Goal: Task Accomplishment & Management: Use online tool/utility

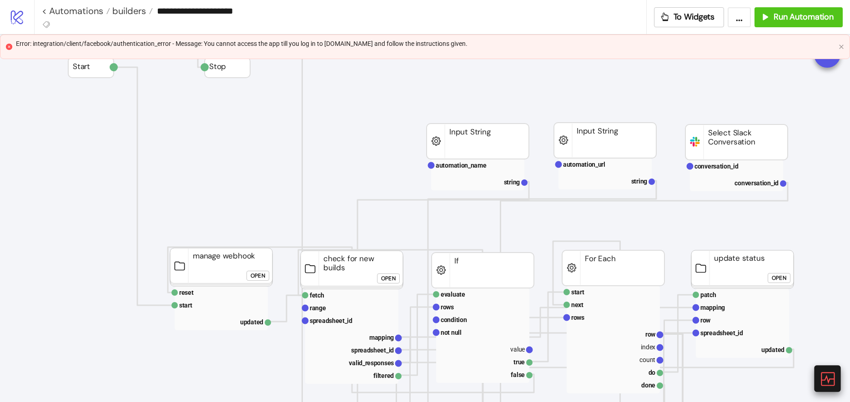
click at [830, 380] on icon at bounding box center [827, 379] width 16 height 16
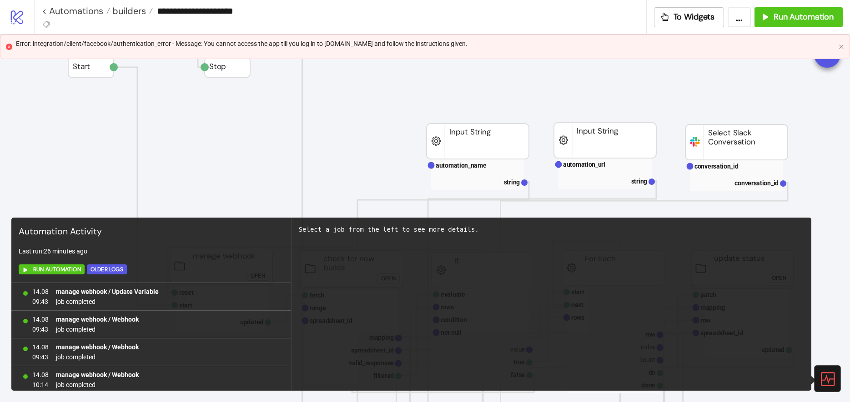
scroll to position [613, 0]
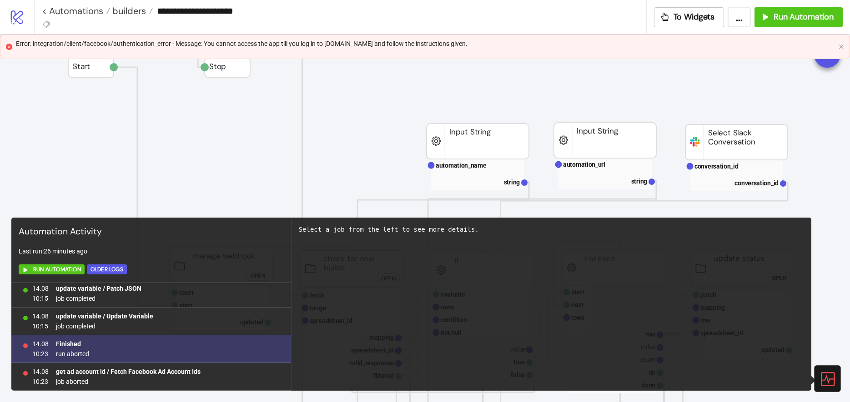
click at [120, 351] on div "14.08 10:23 Finished run aborted" at bounding box center [151, 350] width 280 height 28
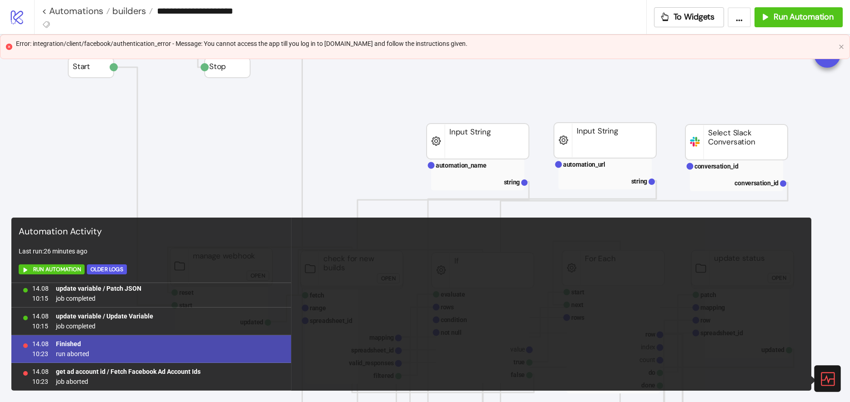
click at [64, 346] on b "Finished" at bounding box center [68, 344] width 25 height 7
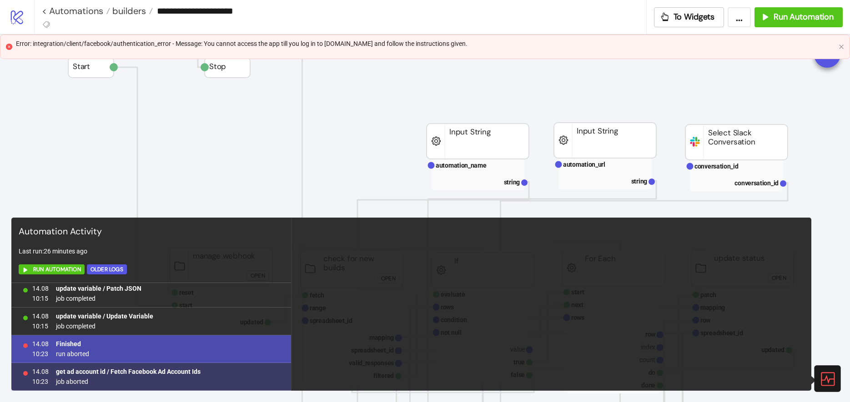
click at [103, 376] on span "get ad account id / Fetch Facebook Ad Account Ids" at bounding box center [128, 372] width 145 height 10
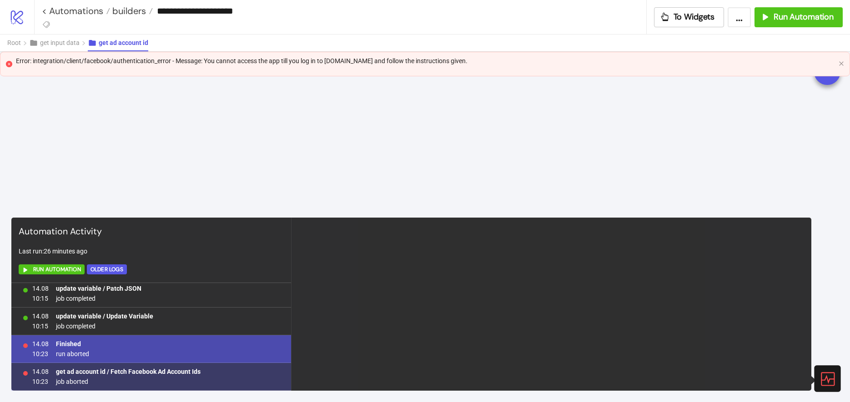
click at [106, 374] on b "get ad account id / Fetch Facebook Ad Account Ids" at bounding box center [128, 371] width 145 height 7
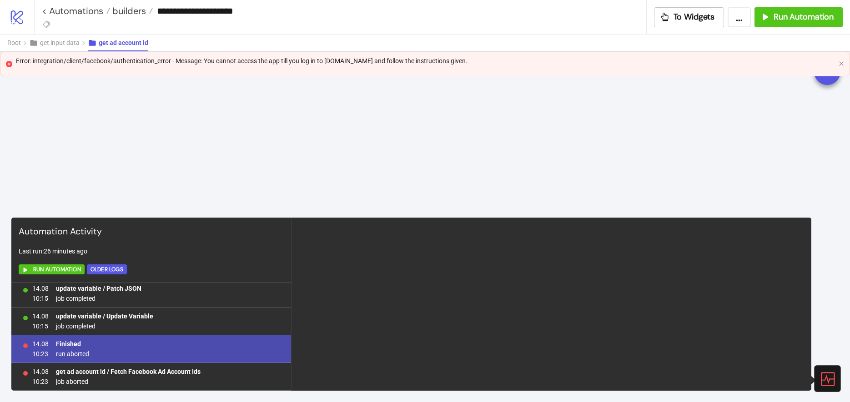
click at [106, 345] on div "14.08 10:23 Finished run aborted" at bounding box center [151, 350] width 280 height 28
click at [106, 342] on div "14.08 10:23 Finished run aborted" at bounding box center [151, 350] width 280 height 28
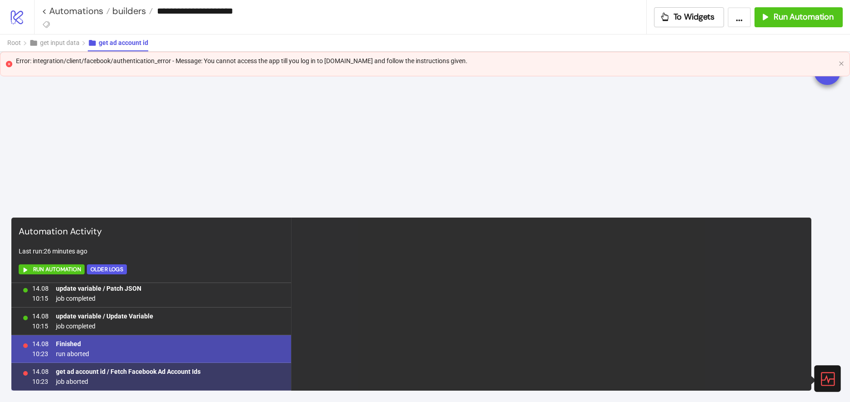
click at [144, 376] on div "get ad account id / Fetch Facebook Ad Account Ids job aborted" at bounding box center [128, 377] width 145 height 20
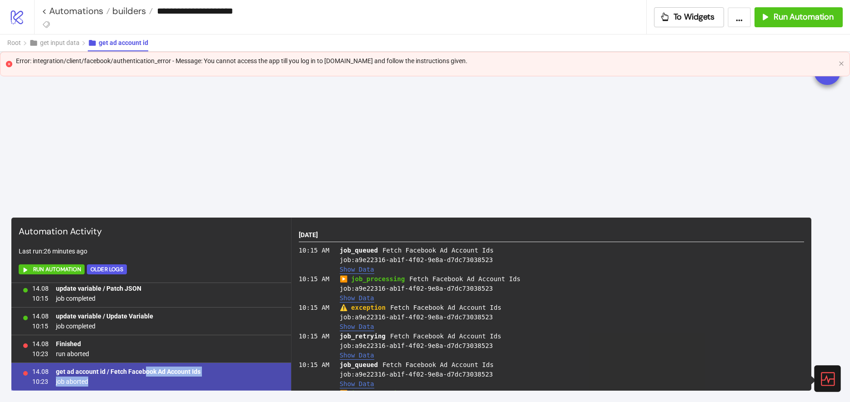
click at [347, 328] on button "Show Data" at bounding box center [357, 327] width 35 height 8
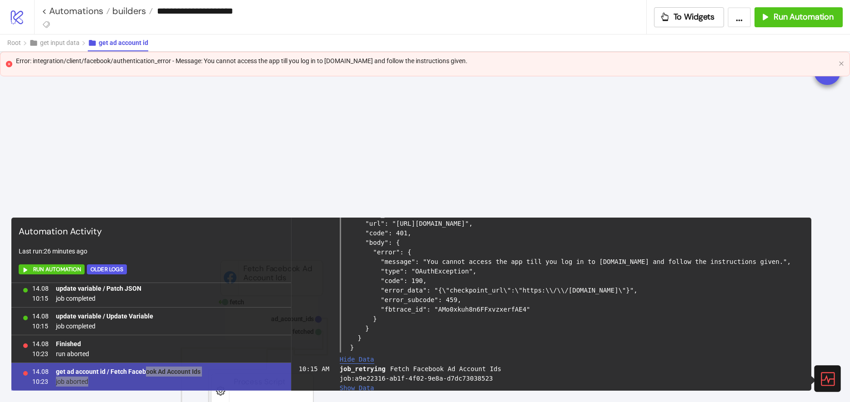
scroll to position [273, 0]
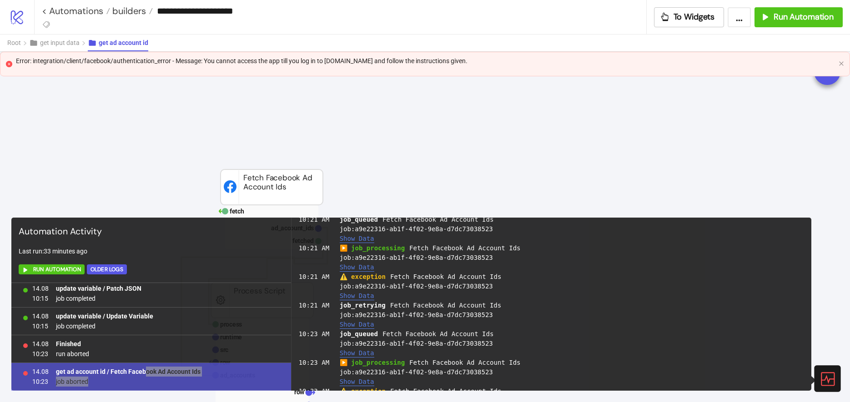
scroll to position [888, 0]
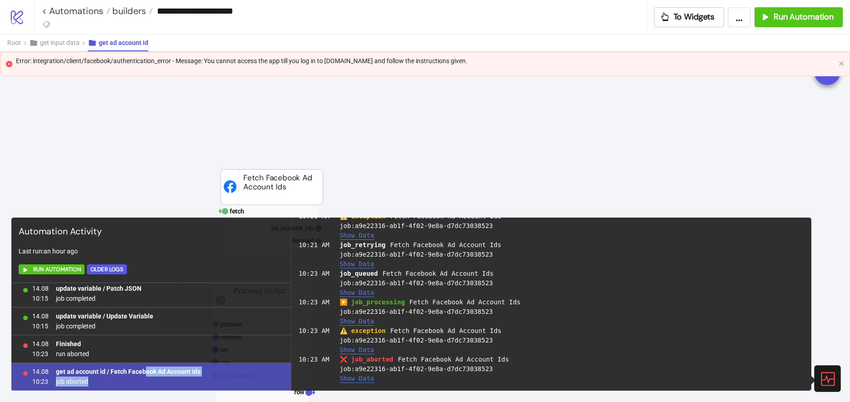
drag, startPoint x: 443, startPoint y: 147, endPoint x: 449, endPoint y: 145, distance: 6.3
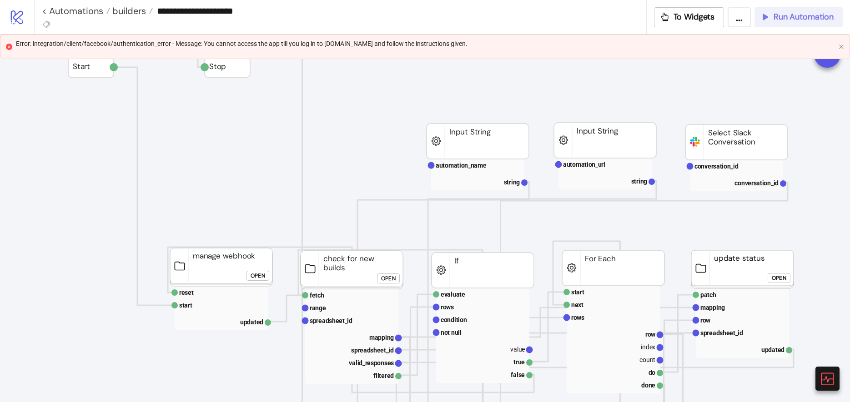
click at [782, 20] on span "Run Automation" at bounding box center [803, 17] width 60 height 10
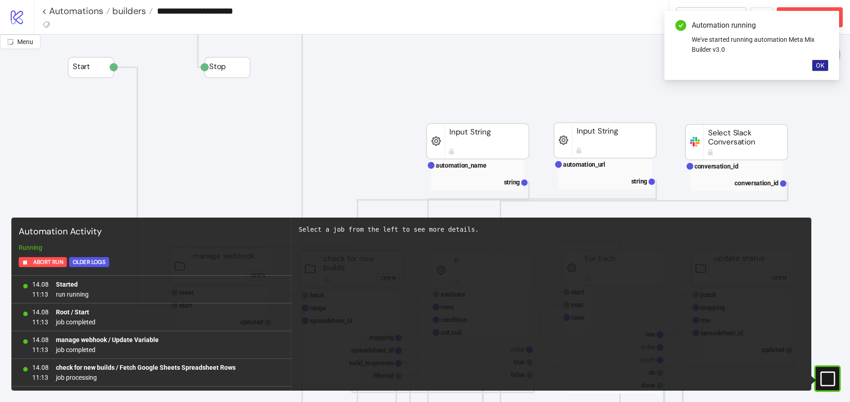
click at [821, 70] on button "OK" at bounding box center [820, 65] width 16 height 11
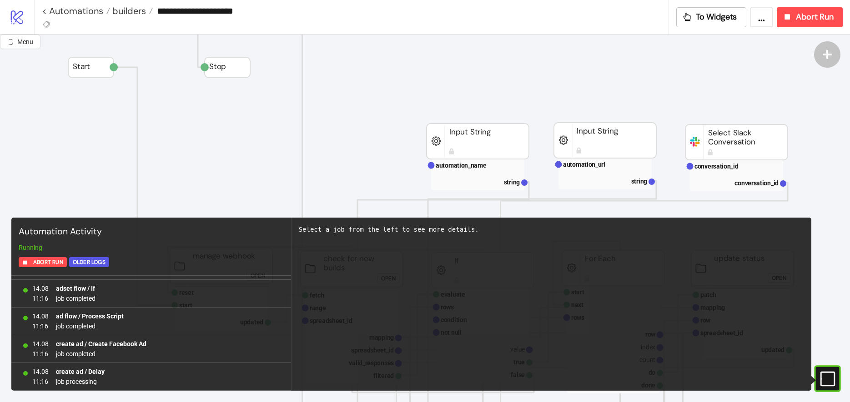
scroll to position [4184, 0]
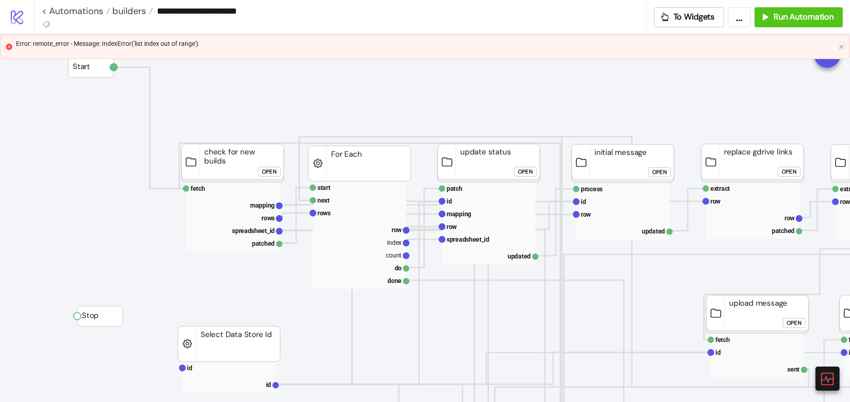
click at [593, 56] on div "Error: remote_error - Message: IndexError('list index out of range')" at bounding box center [425, 47] width 850 height 25
click at [822, 376] on icon at bounding box center [827, 379] width 16 height 16
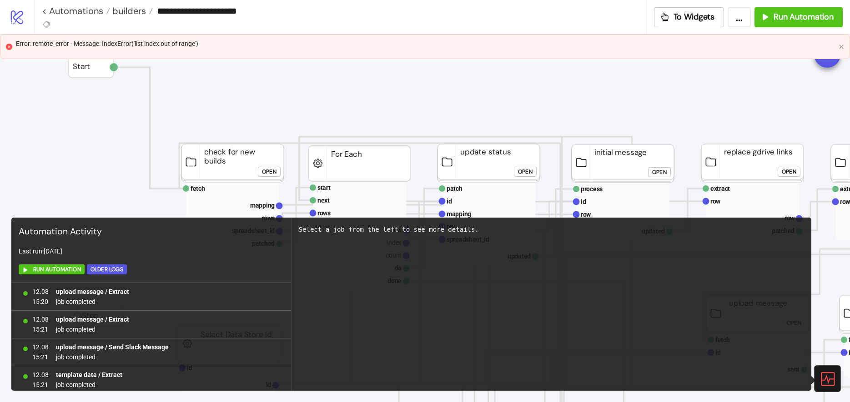
scroll to position [613, 0]
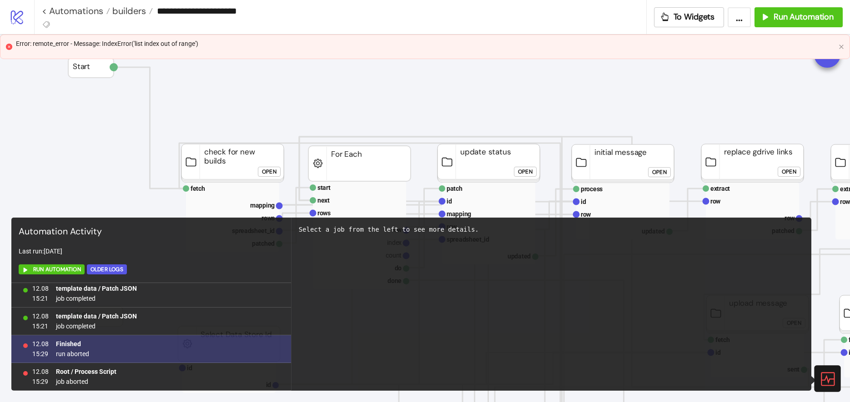
click at [175, 347] on div "12.08 15:29 Finished run aborted" at bounding box center [151, 350] width 280 height 28
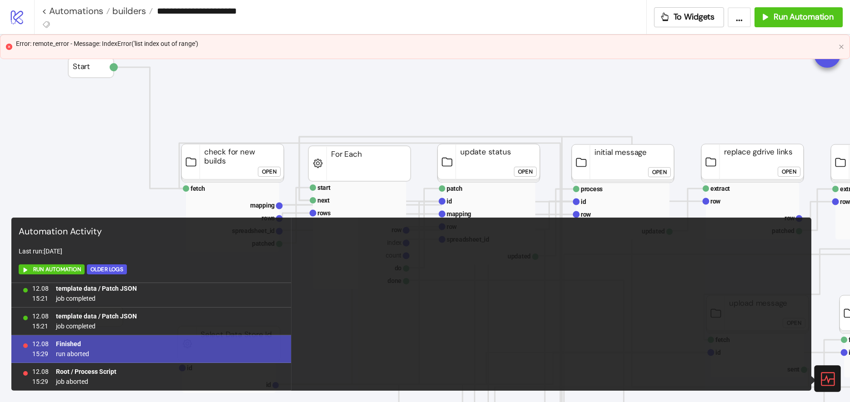
click at [55, 351] on div "12.08 15:29 Finished run aborted" at bounding box center [151, 350] width 280 height 28
click at [820, 376] on icon at bounding box center [827, 379] width 16 height 16
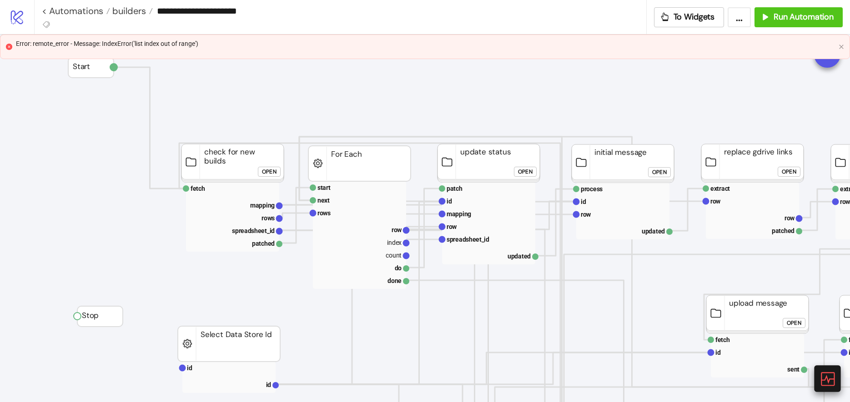
click at [821, 376] on icon at bounding box center [827, 379] width 14 height 14
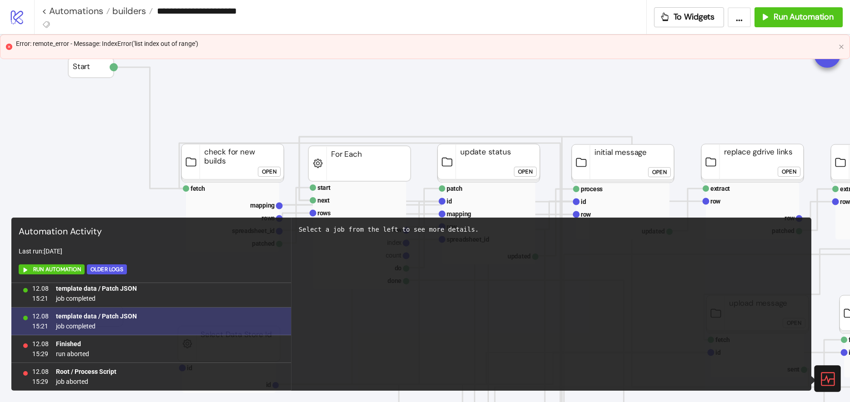
click at [79, 314] on b "template data / Patch JSON" at bounding box center [96, 316] width 81 height 7
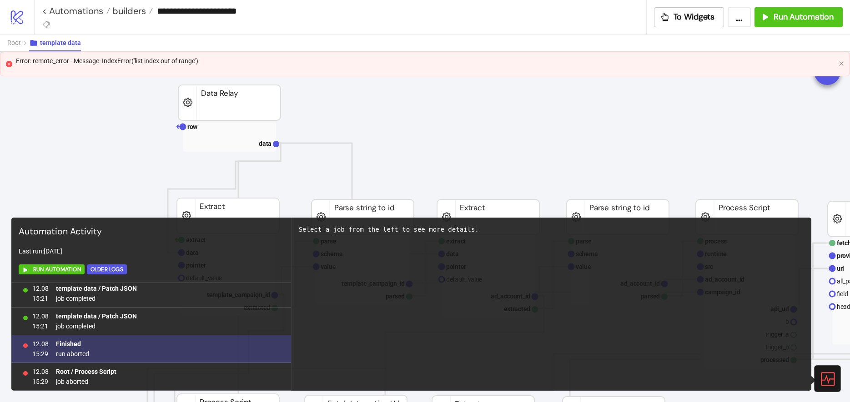
click at [64, 343] on b "Finished" at bounding box center [68, 344] width 25 height 7
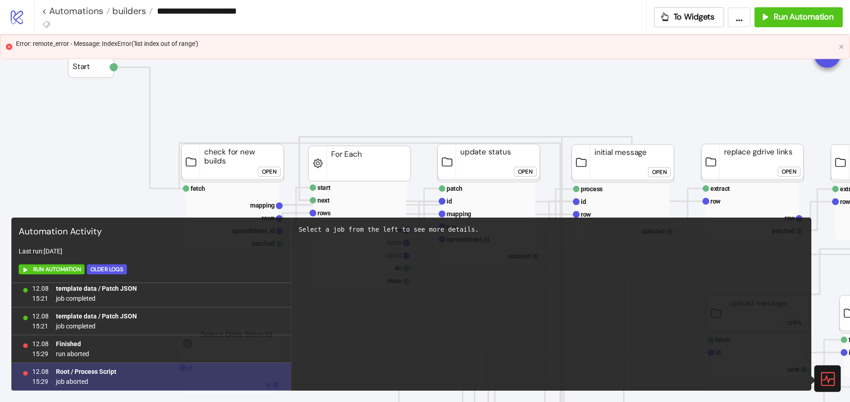
click at [65, 376] on span "Root / Process Script" at bounding box center [86, 372] width 60 height 10
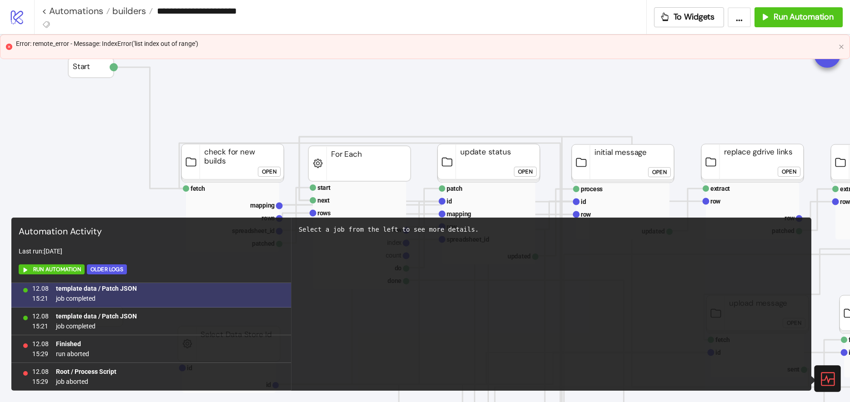
click at [35, 299] on span "15:21" at bounding box center [40, 299] width 16 height 10
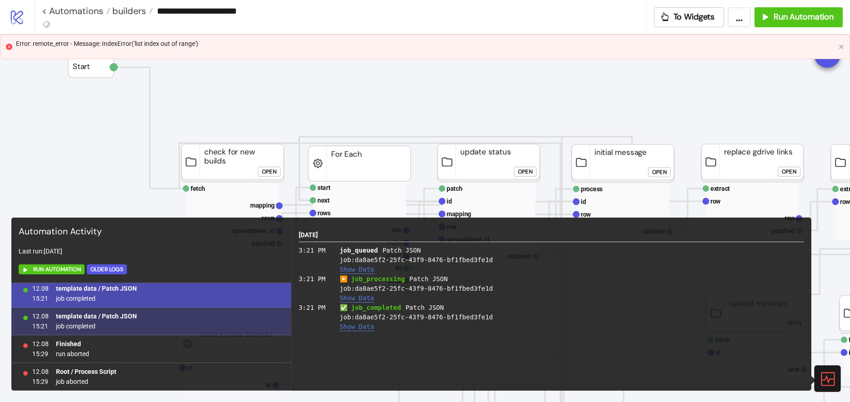
click at [80, 318] on b "template data / Patch JSON" at bounding box center [96, 316] width 81 height 7
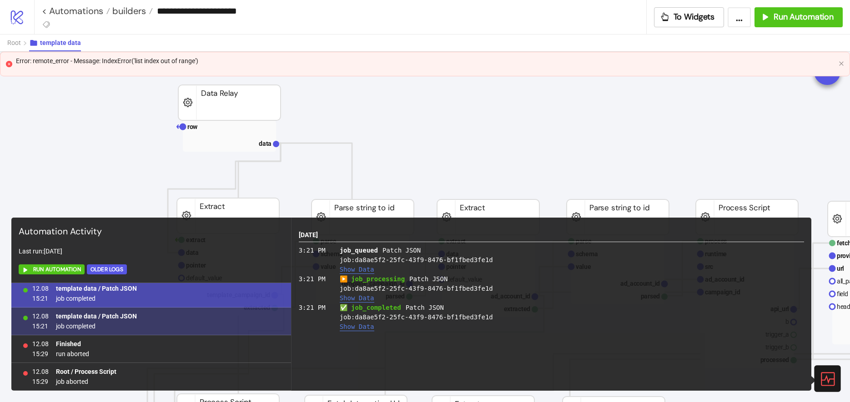
click at [74, 321] on span "job completed" at bounding box center [96, 326] width 81 height 10
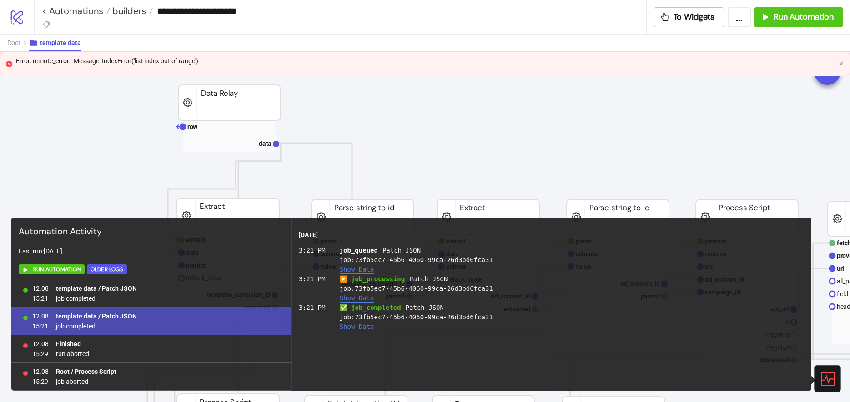
click at [56, 324] on span "job completed" at bounding box center [96, 326] width 81 height 10
drag, startPoint x: 59, startPoint y: 324, endPoint x: 82, endPoint y: 339, distance: 27.9
click at [60, 324] on span "job completed" at bounding box center [96, 326] width 81 height 10
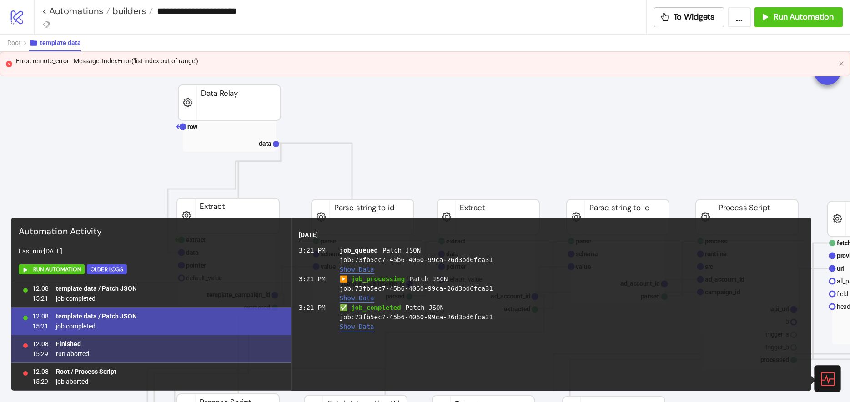
click at [76, 351] on span "run aborted" at bounding box center [72, 354] width 33 height 10
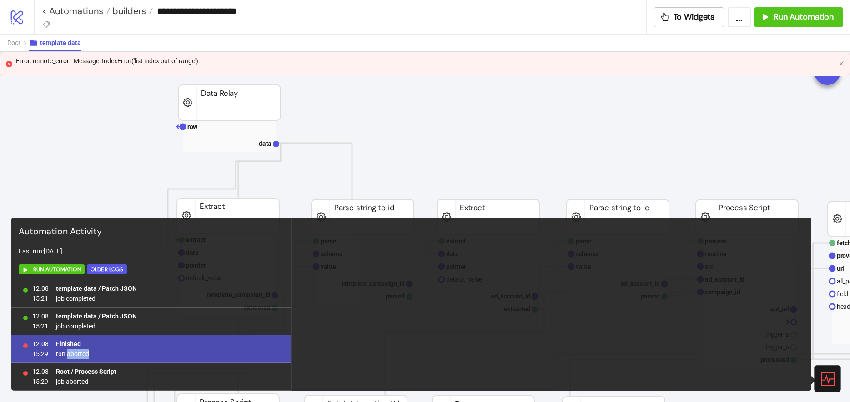
click at [76, 351] on span "run aborted" at bounding box center [72, 354] width 33 height 10
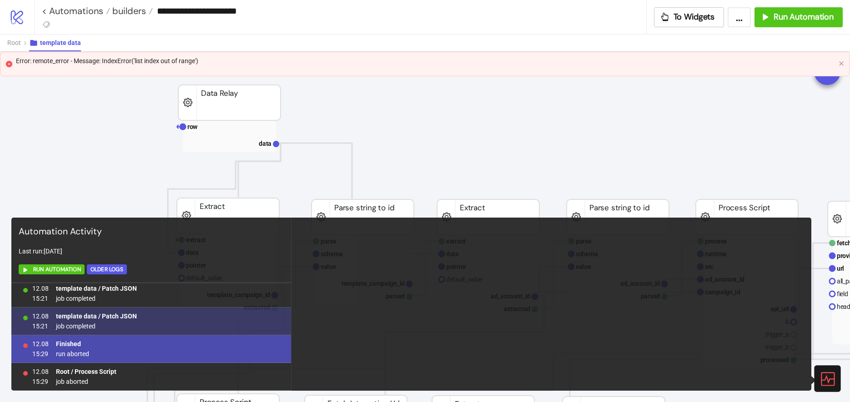
click at [90, 329] on span "job completed" at bounding box center [96, 326] width 81 height 10
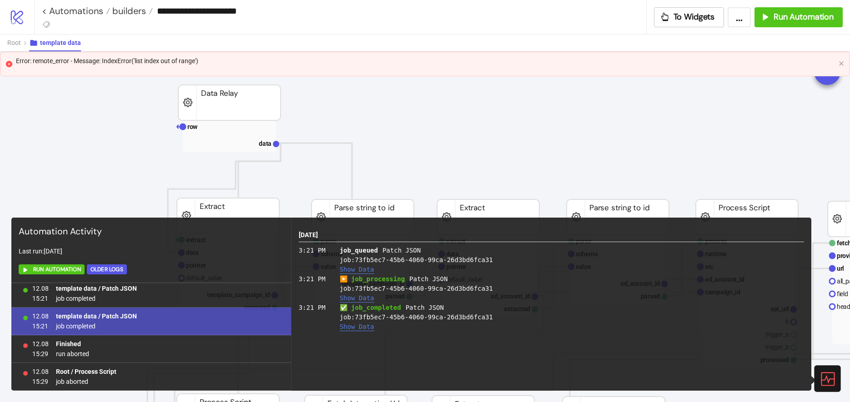
click at [423, 65] on div "Error: remote_error - Message: IndexError('list index out of range')" at bounding box center [425, 61] width 819 height 10
click at [707, 19] on span "To Widgets" at bounding box center [693, 17] width 41 height 10
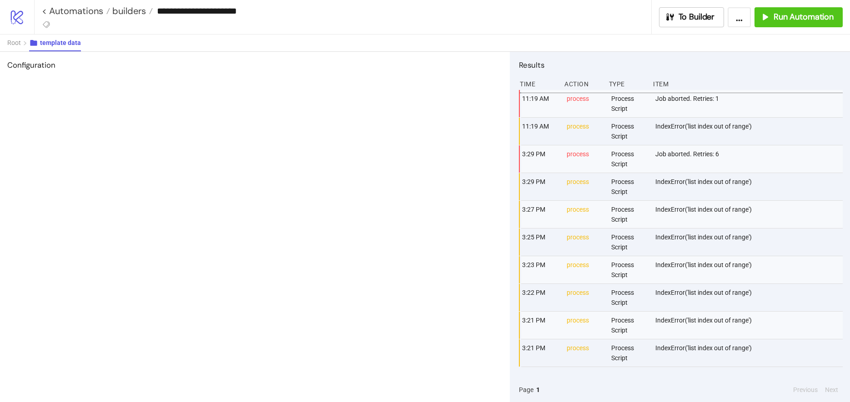
click at [683, 132] on div "IndexError('list index out of range')" at bounding box center [749, 131] width 190 height 27
